Goal: Obtain resource: Download file/media

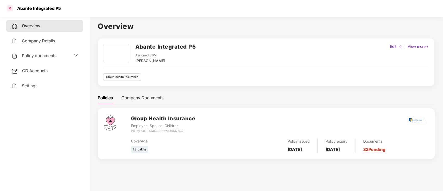
click at [11, 8] on div at bounding box center [10, 8] width 8 height 8
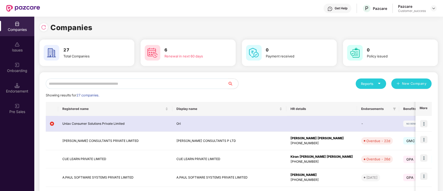
click at [151, 82] on input "text" at bounding box center [137, 83] width 182 height 10
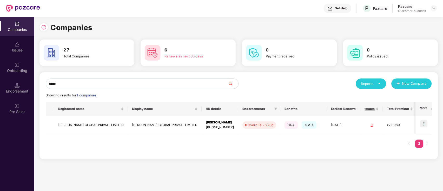
click at [83, 83] on input "*****" at bounding box center [137, 83] width 182 height 10
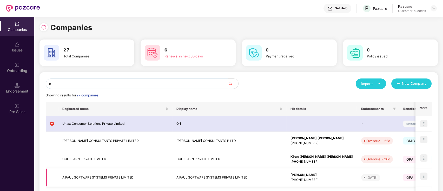
type input "*"
click at [118, 176] on td "A.PAUL SOFTWARE SYSTEMS PRIVATE LIMITED" at bounding box center [115, 177] width 114 height 18
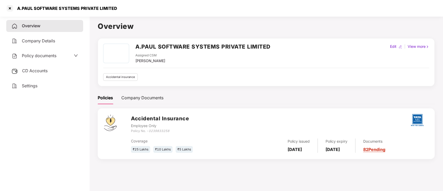
click at [382, 149] on link "82 Pending" at bounding box center [374, 149] width 22 height 5
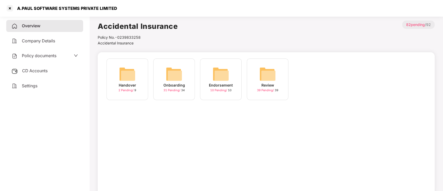
click at [136, 89] on div "2 Pending / 9" at bounding box center [127, 90] width 18 height 4
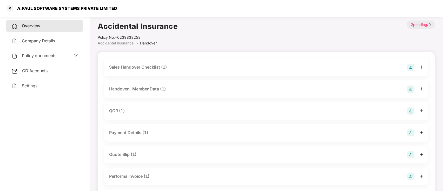
click at [423, 91] on div at bounding box center [415, 88] width 16 height 7
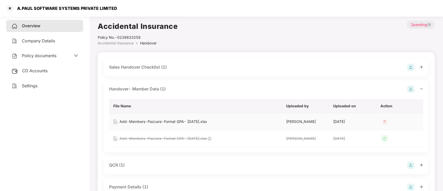
click at [174, 122] on div "Add-Members-Pazcare-Format GPA- [DATE].xlsx" at bounding box center [164, 122] width 88 height 6
click at [10, 7] on div at bounding box center [10, 8] width 8 height 8
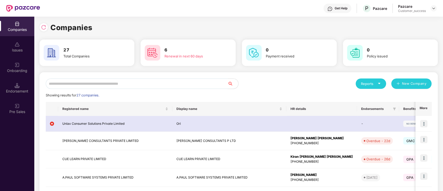
click at [108, 84] on input "text" at bounding box center [137, 83] width 182 height 10
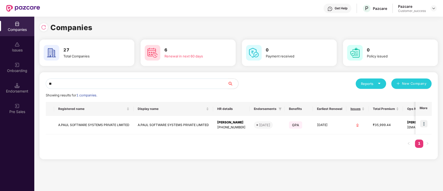
type input "*"
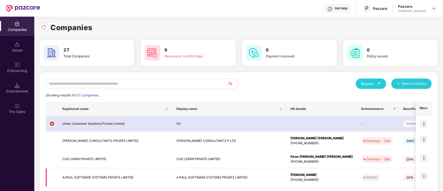
click at [97, 176] on td "A.PAUL SOFTWARE SYSTEMS PRIVATE LIMITED" at bounding box center [115, 177] width 114 height 18
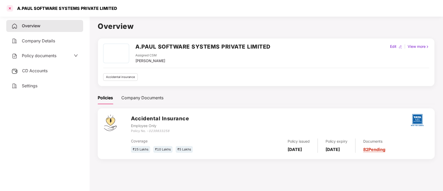
click at [11, 10] on div at bounding box center [10, 8] width 8 height 8
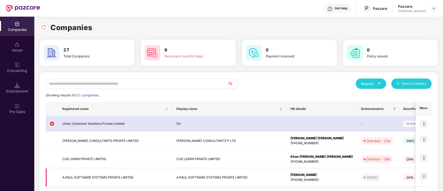
click at [424, 178] on img at bounding box center [423, 176] width 7 height 7
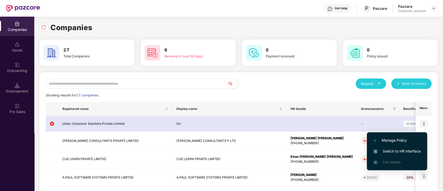
click at [413, 150] on span "Switch to HR interface" at bounding box center [396, 151] width 47 height 6
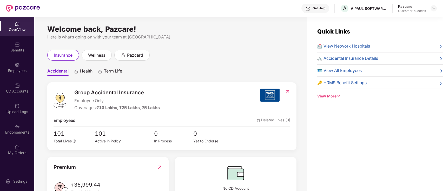
click at [26, 63] on div "Employees" at bounding box center [17, 67] width 34 height 19
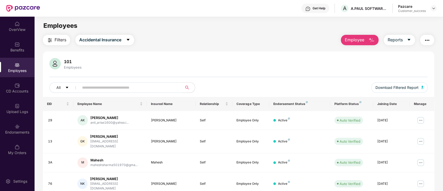
click at [358, 39] on span "Employee" at bounding box center [354, 40] width 19 height 6
click at [407, 39] on icon "caret-down" at bounding box center [409, 40] width 4 height 4
click at [257, 82] on div "All" at bounding box center [159, 87] width 221 height 10
click at [384, 90] on span "Download Filtered Report" at bounding box center [396, 88] width 43 height 6
click at [432, 8] on img at bounding box center [434, 8] width 4 height 4
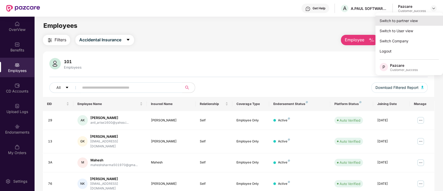
click at [421, 24] on div "Switch to partner view" at bounding box center [409, 21] width 68 height 10
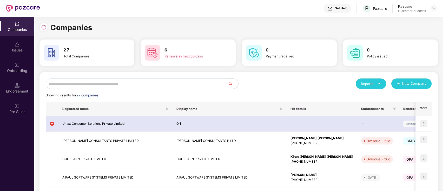
click at [142, 83] on input "text" at bounding box center [137, 83] width 182 height 10
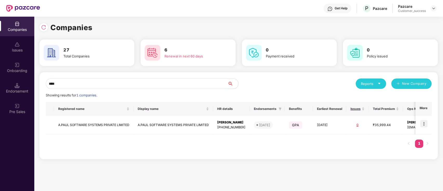
type input "****"
